Goal: Task Accomplishment & Management: Complete application form

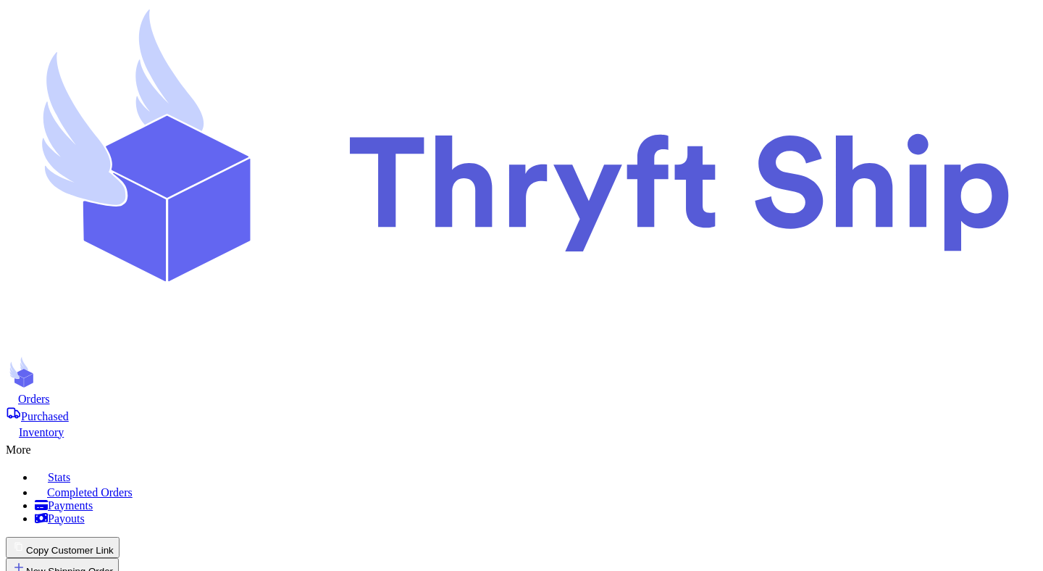
click at [127, 536] on button "Copy Customer Link" at bounding box center [66, 546] width 121 height 21
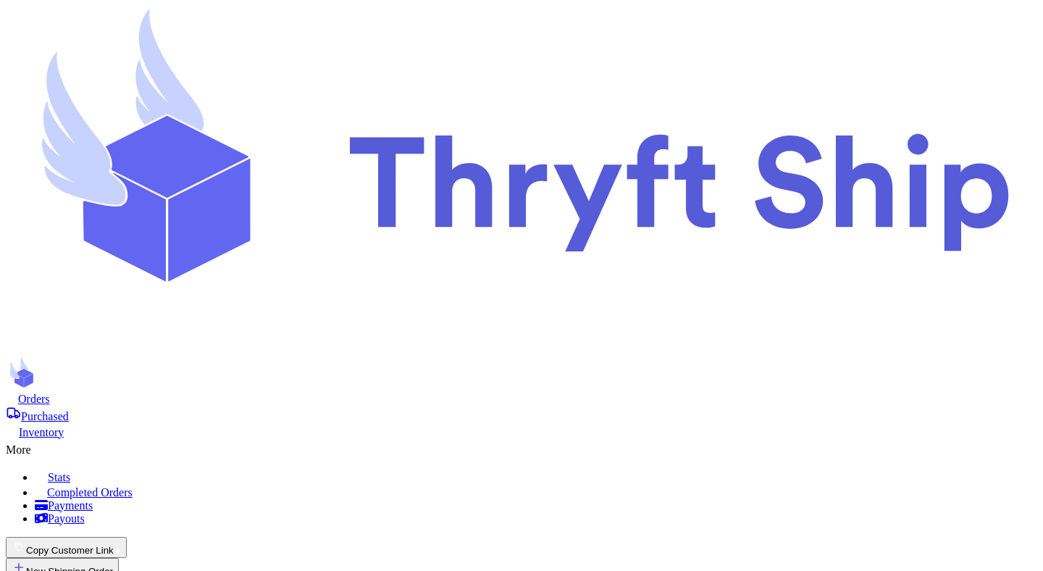
click at [127, 536] on button "Copy Customer Link" at bounding box center [66, 546] width 121 height 21
click at [119, 536] on button "Copy Customer Link" at bounding box center [63, 546] width 114 height 21
click at [231, 391] on div "Orders" at bounding box center [521, 398] width 1031 height 14
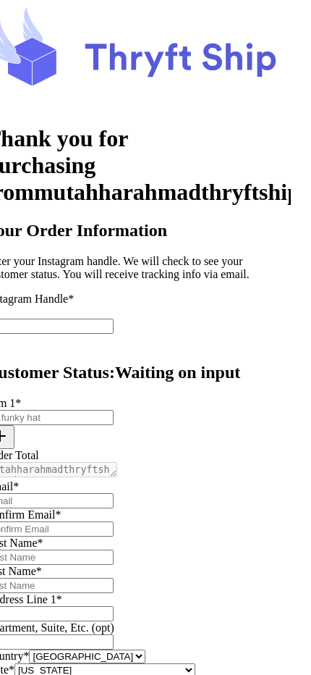
click at [259, 221] on h2 "Your Order Information" at bounding box center [156, 231] width 300 height 20
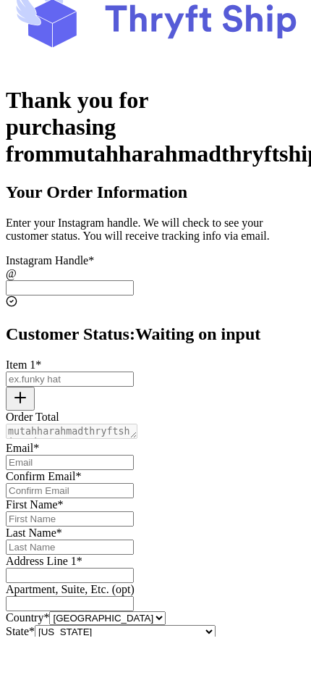
scroll to position [2, 0]
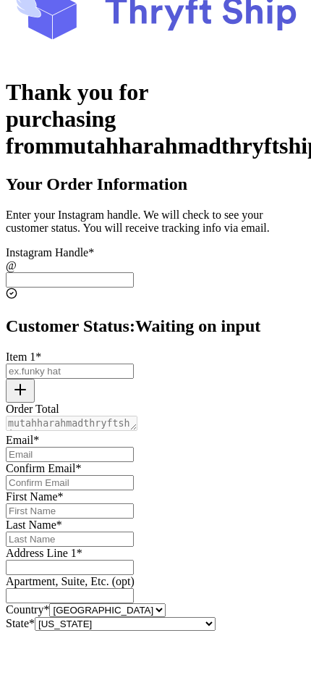
click at [134, 317] on input "Instagram Handle *" at bounding box center [70, 323] width 128 height 15
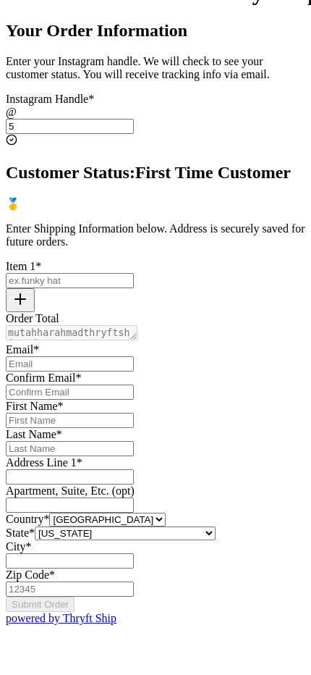
scroll to position [451, 0]
type input "5"
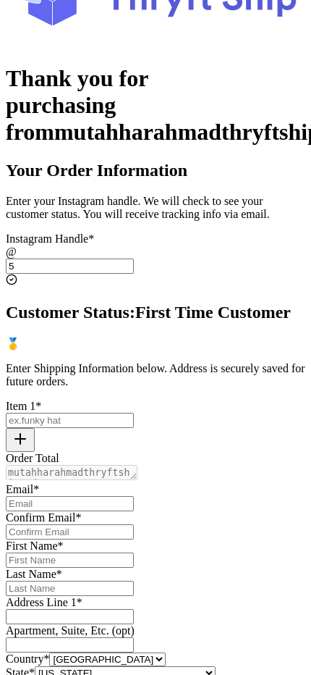
scroll to position [0, 0]
